Goal: Task Accomplishment & Management: Manage account settings

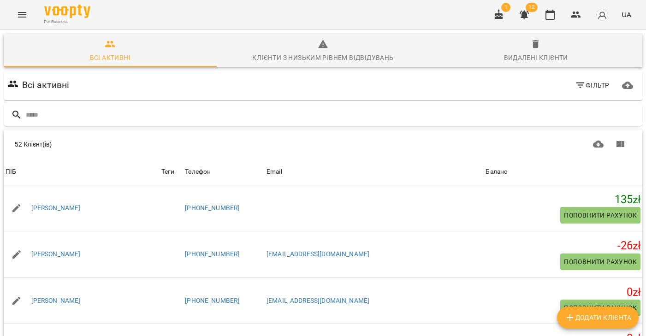
scroll to position [2, 0]
click at [21, 16] on icon "Menu" at bounding box center [22, 14] width 11 height 11
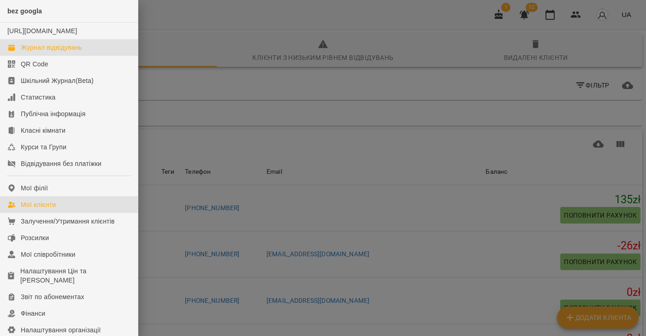
click at [33, 52] on div "Журнал відвідувань" at bounding box center [51, 47] width 61 height 9
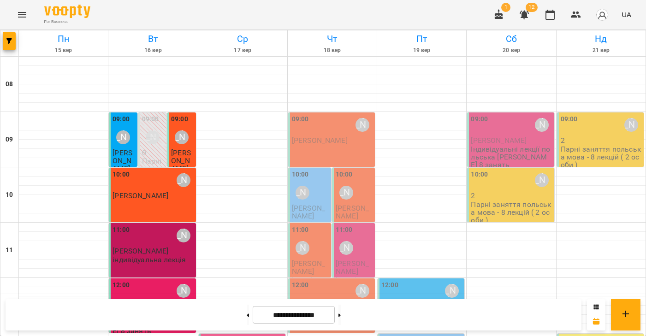
click at [496, 17] on icon "button" at bounding box center [498, 14] width 11 height 11
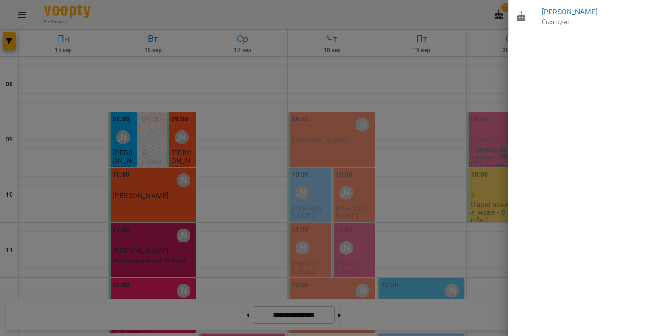
click at [470, 9] on div at bounding box center [323, 168] width 646 height 336
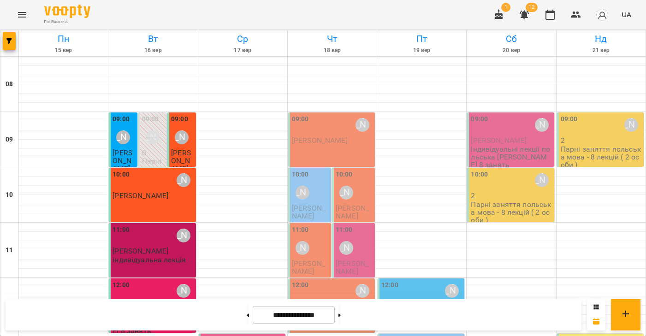
click at [520, 13] on icon "button" at bounding box center [523, 14] width 11 height 11
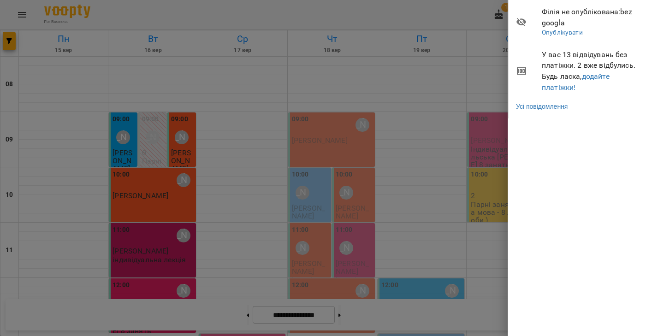
click at [405, 10] on div at bounding box center [323, 168] width 646 height 336
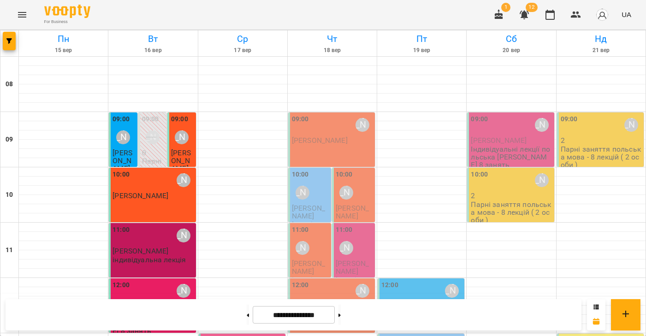
click at [20, 13] on icon "Menu" at bounding box center [22, 14] width 11 height 11
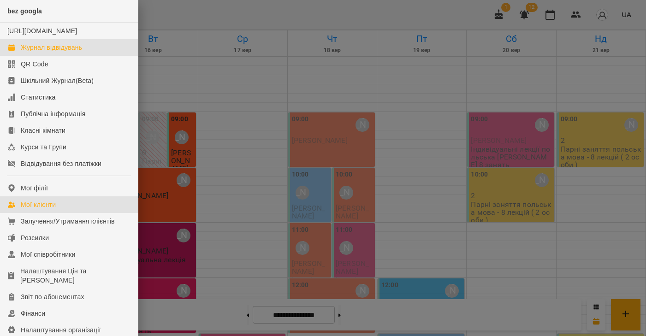
click at [43, 209] on div "Мої клієнти" at bounding box center [38, 204] width 35 height 9
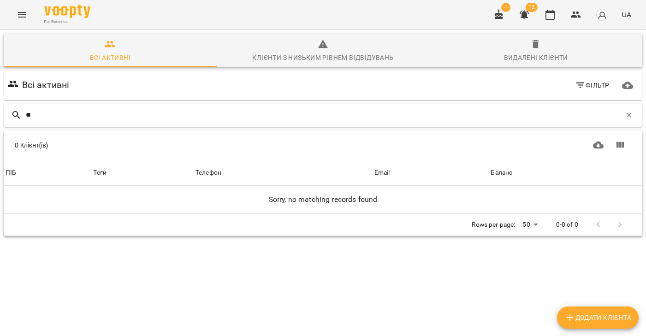
type input "*"
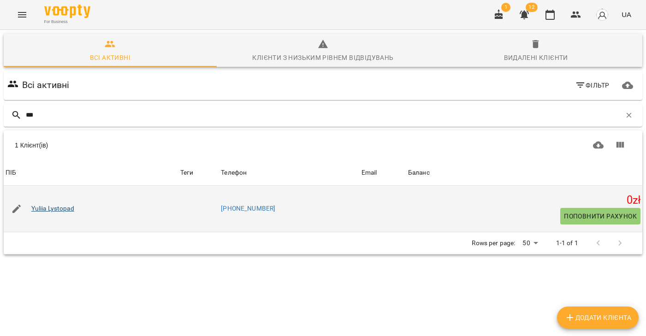
type input "***"
click at [47, 210] on link "Yuliia Lystopad" at bounding box center [52, 208] width 43 height 9
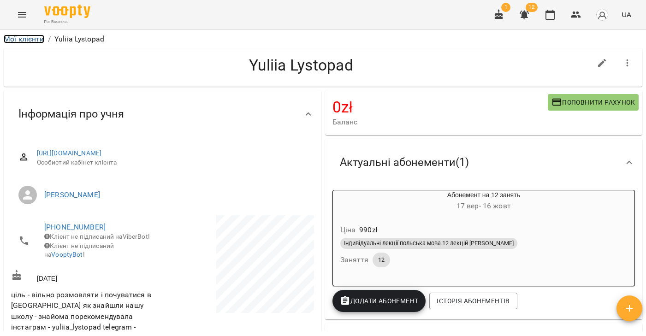
drag, startPoint x: 27, startPoint y: 35, endPoint x: 25, endPoint y: 22, distance: 13.9
click at [27, 35] on link "Мої клієнти" at bounding box center [24, 39] width 41 height 9
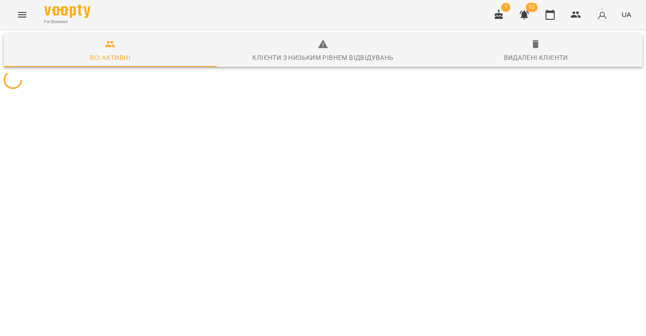
click at [21, 14] on icon "Menu" at bounding box center [22, 14] width 11 height 11
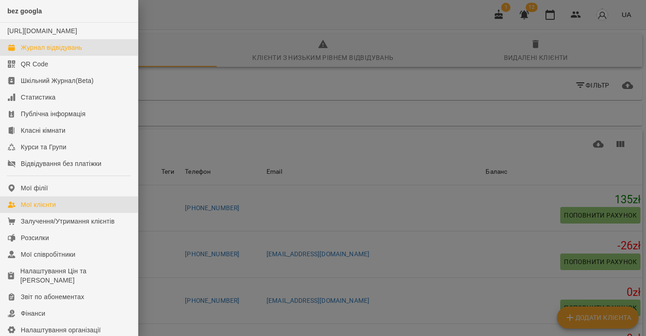
click at [30, 52] on div "Журнал відвідувань" at bounding box center [51, 47] width 61 height 9
